Goal: Navigation & Orientation: Find specific page/section

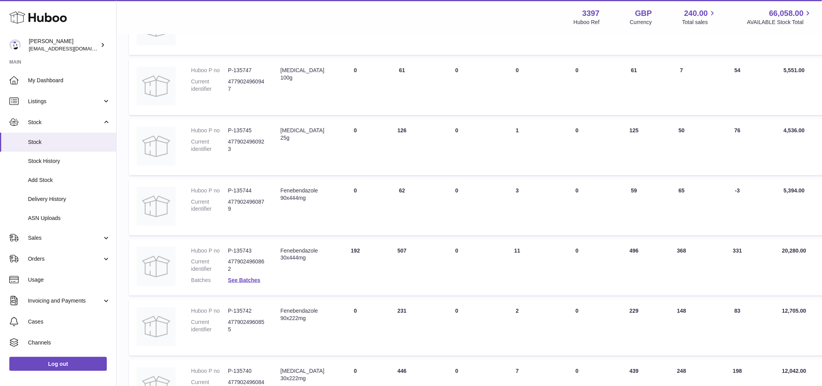
scroll to position [96, 0]
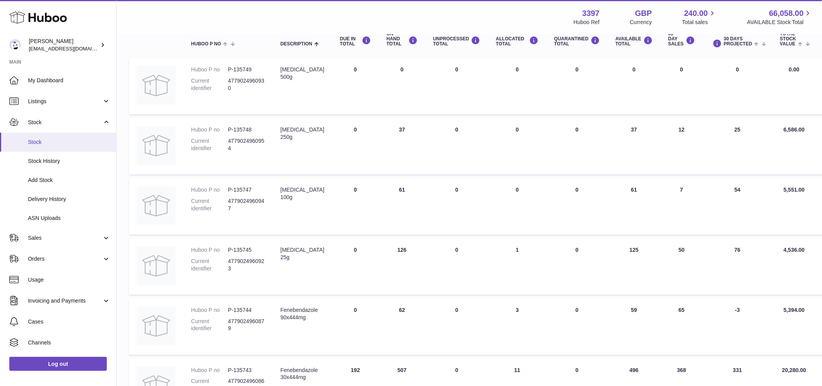
click at [52, 141] on span "Stock" at bounding box center [69, 142] width 82 height 7
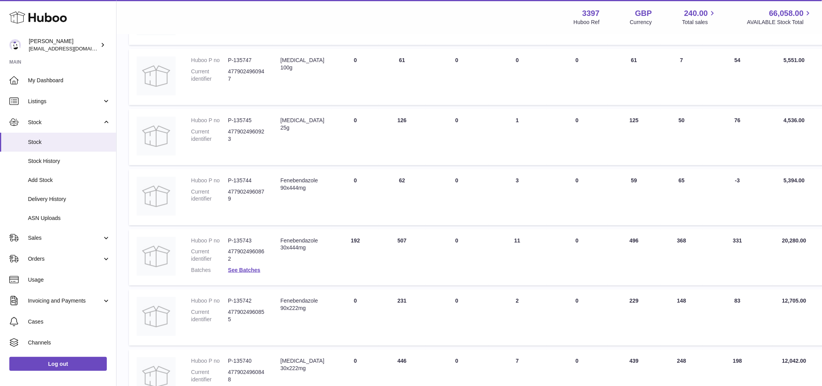
scroll to position [312, 0]
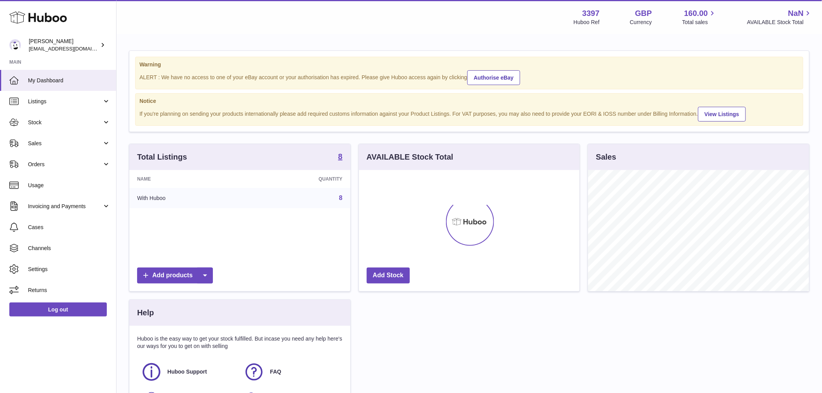
scroll to position [121, 221]
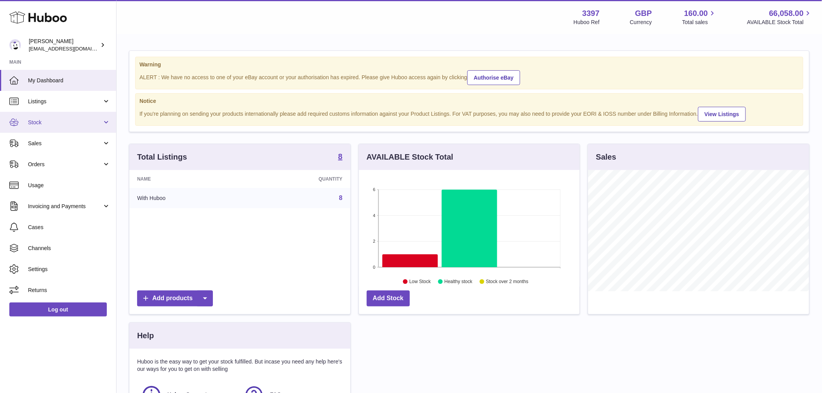
click at [54, 117] on link "Stock" at bounding box center [58, 122] width 116 height 21
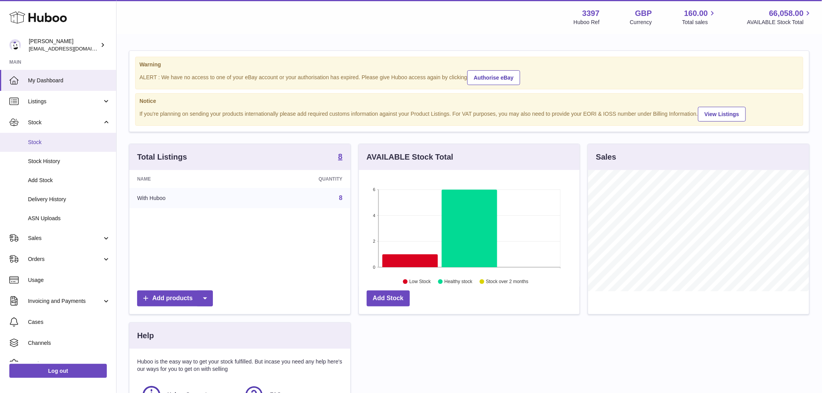
click at [44, 144] on span "Stock" at bounding box center [69, 142] width 82 height 7
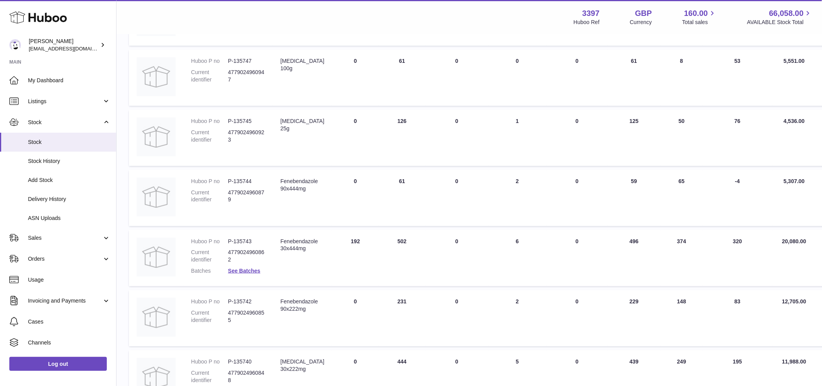
scroll to position [312, 0]
